Goal: Task Accomplishment & Management: Manage account settings

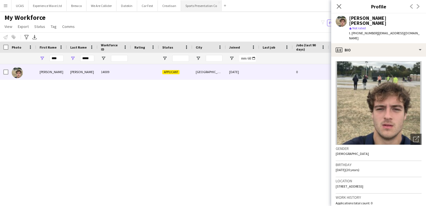
click at [203, 5] on button "Sports Presentation Co Close" at bounding box center [201, 5] width 41 height 11
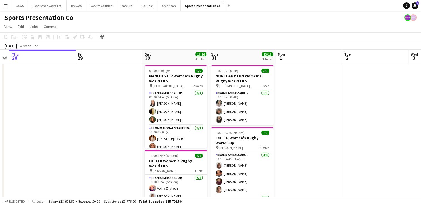
scroll to position [0, 192]
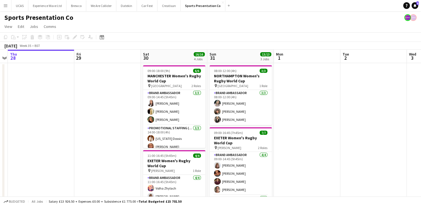
drag, startPoint x: 165, startPoint y: 127, endPoint x: 110, endPoint y: 129, distance: 55.2
click at [110, 129] on app-calendar-viewport "Mon 25 Tue 26 Wed 27 Thu 28 Fri 29 Sat 30 16/16 4 Jobs Sun 31 13/13 3 Jobs Mon …" at bounding box center [210, 202] width 421 height 304
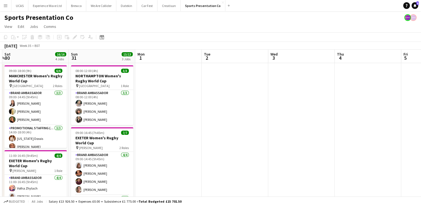
drag, startPoint x: 335, startPoint y: 113, endPoint x: 191, endPoint y: 140, distance: 146.5
click at [191, 140] on app-calendar-viewport "Wed 27 Thu 28 Fri 29 Sat 30 16/16 4 Jobs Sun 31 13/13 3 Jobs Mon 1 Tue 2 Wed 3 …" at bounding box center [210, 202] width 421 height 304
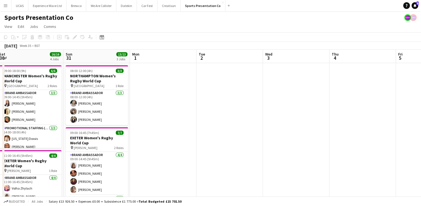
drag, startPoint x: 265, startPoint y: 128, endPoint x: 159, endPoint y: 142, distance: 106.9
click at [156, 143] on app-calendar-viewport "Wed 27 Thu 28 Fri 29 Sat 30 16/16 4 Jobs Sun 31 13/13 3 Jobs Mon 1 Tue 2 Wed 3 …" at bounding box center [210, 202] width 421 height 304
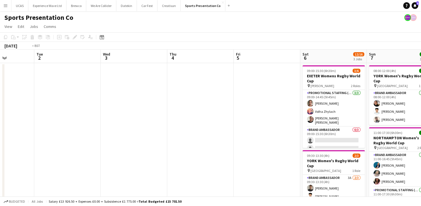
drag, startPoint x: 245, startPoint y: 131, endPoint x: 120, endPoint y: 146, distance: 125.4
click at [118, 148] on app-calendar-viewport "Fri 29 Sat 30 16/16 4 Jobs Sun 31 13/13 3 Jobs Mon 1 Tue 2 Wed 3 Thu 4 Fri 5 Sa…" at bounding box center [210, 202] width 421 height 304
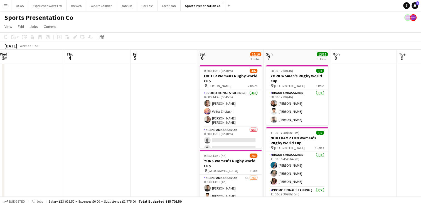
scroll to position [0, 223]
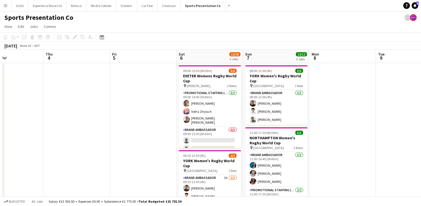
drag, startPoint x: 382, startPoint y: 125, endPoint x: 331, endPoint y: 123, distance: 51.0
click at [331, 123] on app-calendar-viewport "Sun 31 13/13 3 Jobs Mon 1 Tue 2 Wed 3 Thu 4 Fri 5 Sat 6 12/16 3 Jobs Sun 7 12/1…" at bounding box center [210, 178] width 421 height 256
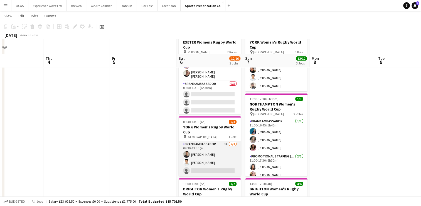
scroll to position [56, 0]
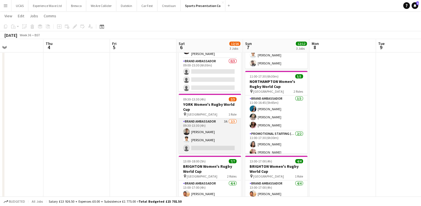
click at [205, 147] on app-card-role "Brand Ambassador 3A 2/3 09:30-13:30 (4h) Adam Carless Parth Chabhadiya single-n…" at bounding box center [210, 135] width 62 height 35
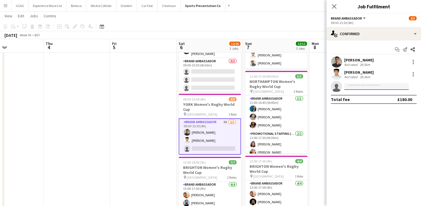
click at [350, 87] on input at bounding box center [377, 86] width 65 height 7
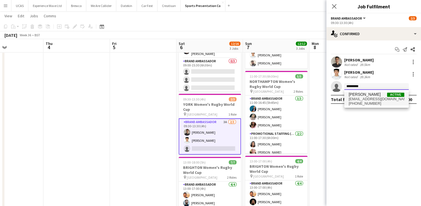
type input "*********"
click at [360, 93] on span "Daniel Jenkins" at bounding box center [365, 94] width 32 height 5
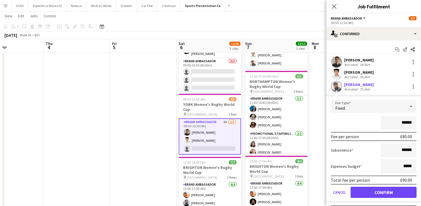
click at [354, 119] on div "******" at bounding box center [374, 123] width 86 height 14
click at [379, 191] on button "Confirm" at bounding box center [384, 191] width 66 height 11
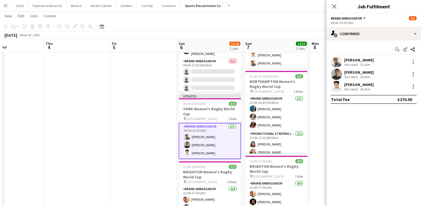
click at [318, 96] on app-date-cell at bounding box center [343, 128] width 67 height 243
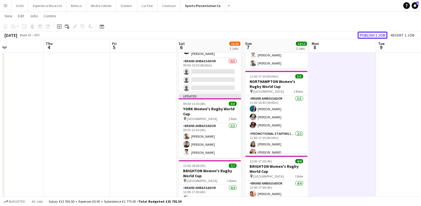
click at [365, 34] on button "Publish 1 job" at bounding box center [373, 34] width 30 height 7
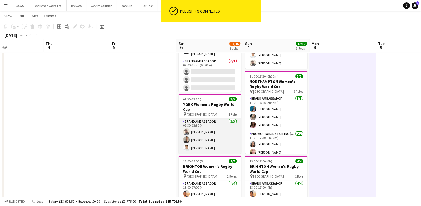
click at [207, 133] on app-card-role "Brand Ambassador 3/3 09:30-13:30 (4h) Daniel Jenkins Adam Carless Parth Chabhad…" at bounding box center [210, 135] width 62 height 35
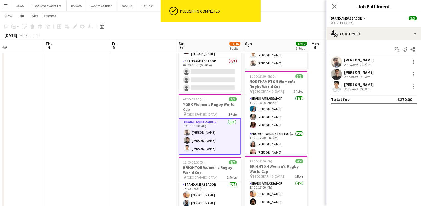
click at [373, 137] on mat-expansion-panel "check Confirmed Start chat Send notification Share Daniel Jenkins Not rated 72.…" at bounding box center [374, 122] width 95 height 165
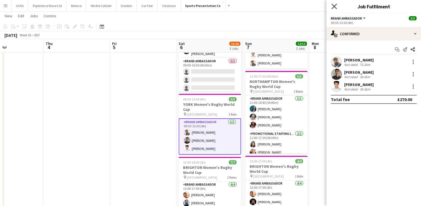
click at [334, 6] on icon at bounding box center [334, 6] width 5 height 5
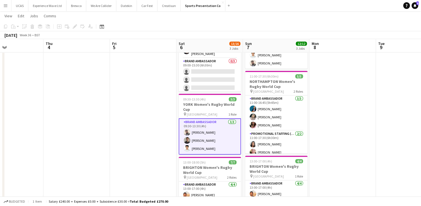
click at [356, 130] on app-date-cell at bounding box center [343, 128] width 67 height 243
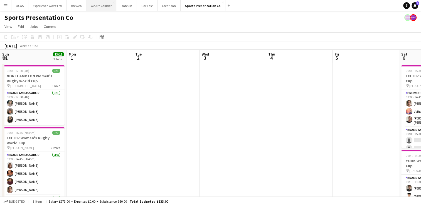
scroll to position [0, 231]
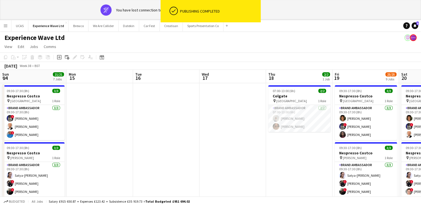
scroll to position [0, 152]
